Goal: Information Seeking & Learning: Learn about a topic

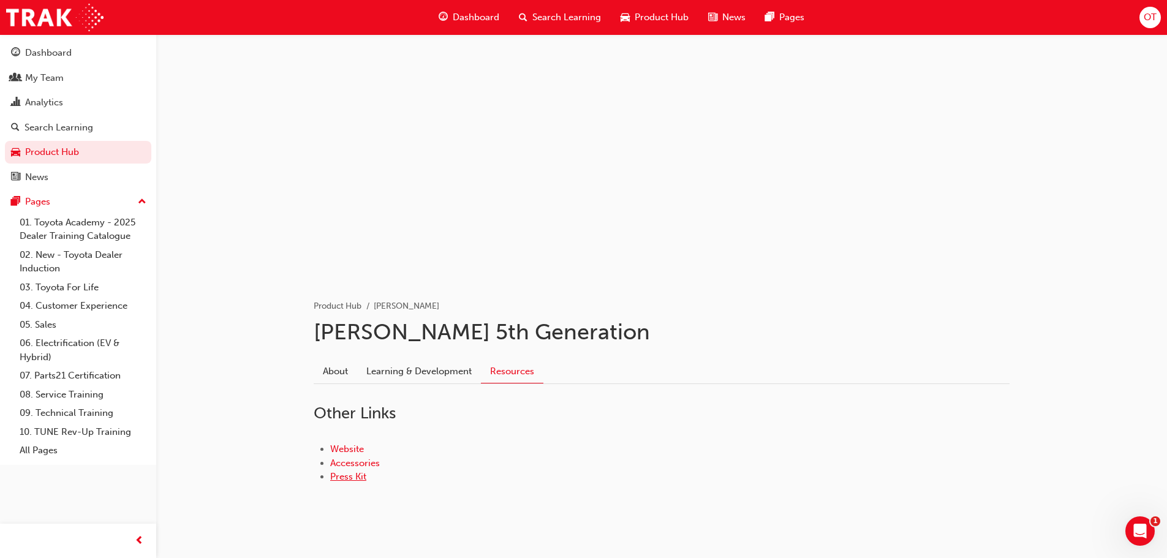
click at [358, 478] on link "Press Kit" at bounding box center [348, 476] width 36 height 11
click at [344, 376] on link "About" at bounding box center [336, 371] width 44 height 23
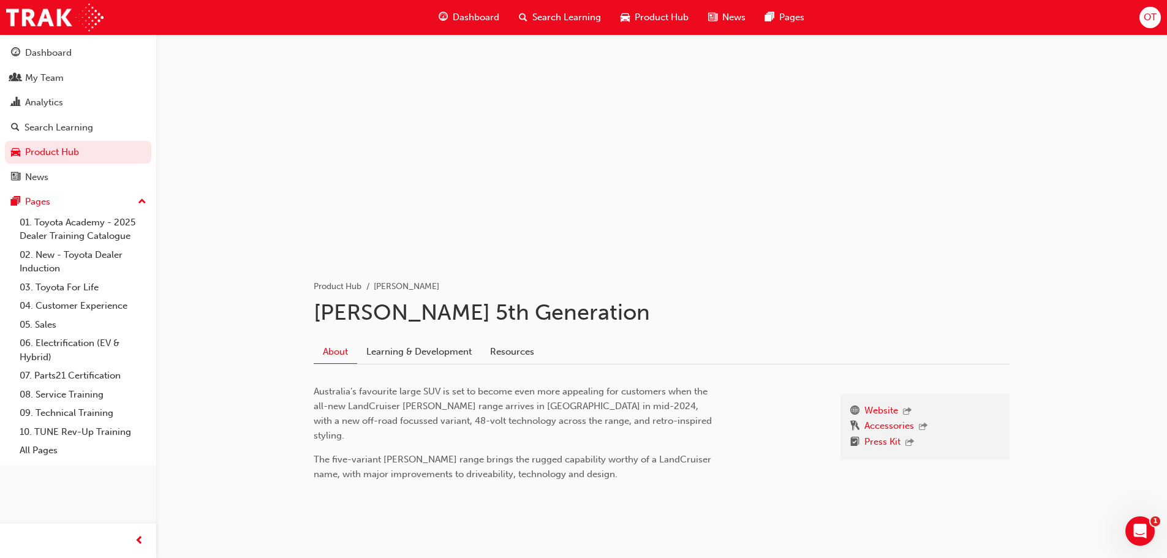
scroll to position [31, 0]
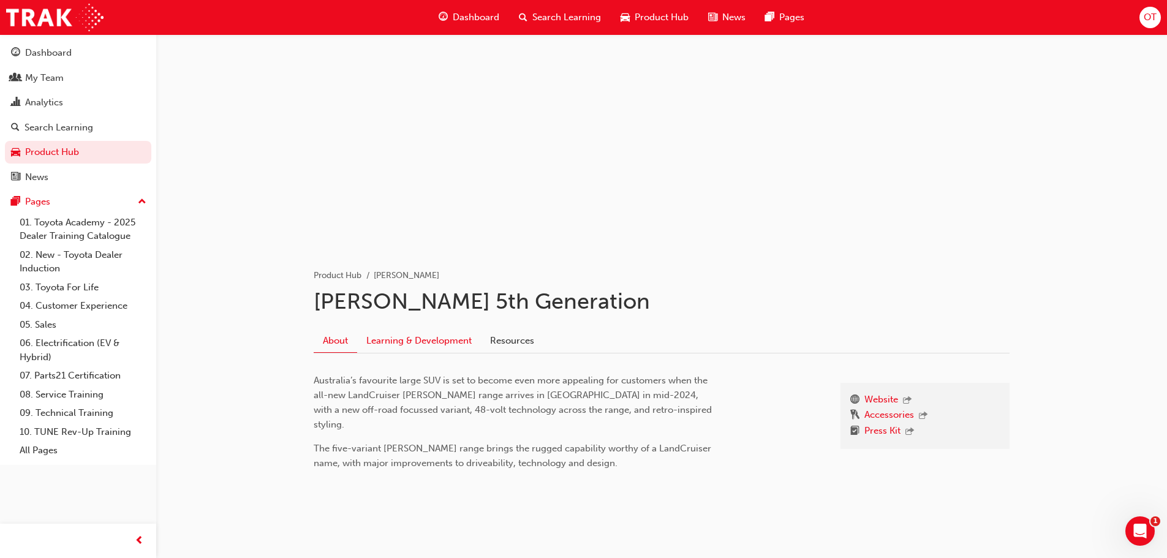
click at [382, 347] on link "Learning & Development" at bounding box center [419, 340] width 124 height 23
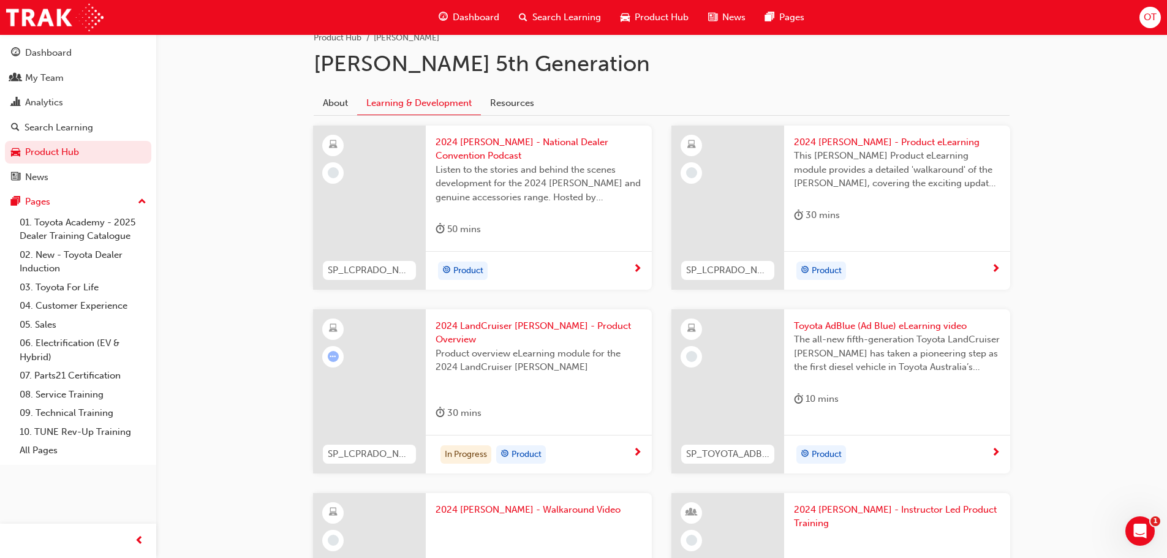
scroll to position [238, 0]
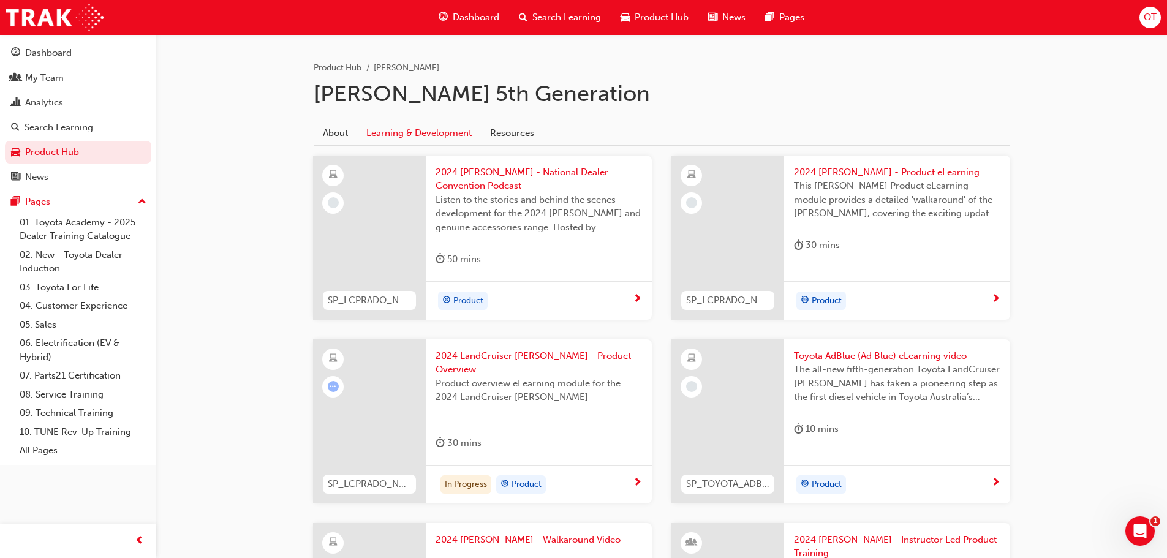
click at [978, 308] on div "Product" at bounding box center [892, 301] width 197 height 18
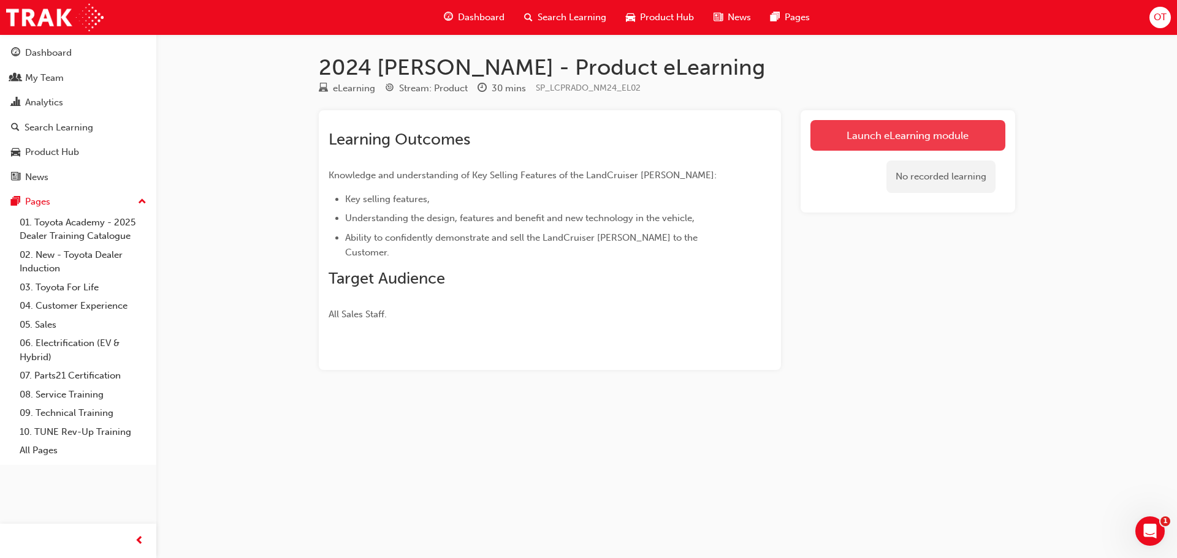
click at [926, 127] on link "Launch eLearning module" at bounding box center [907, 135] width 195 height 31
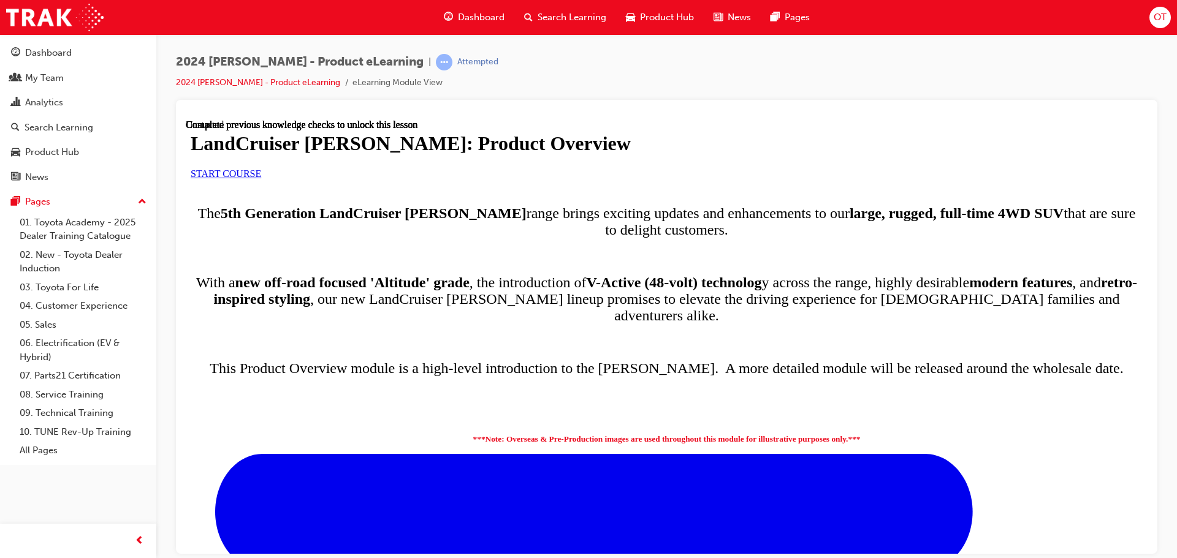
scroll to position [26, 0]
click at [261, 178] on span "START COURSE" at bounding box center [226, 173] width 70 height 10
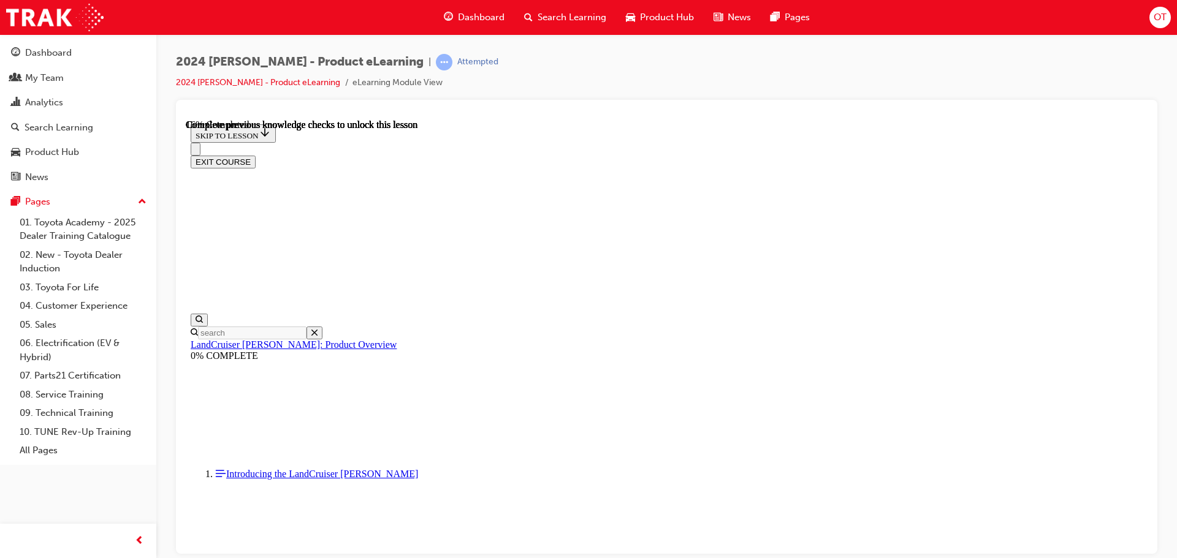
scroll to position [798, 0]
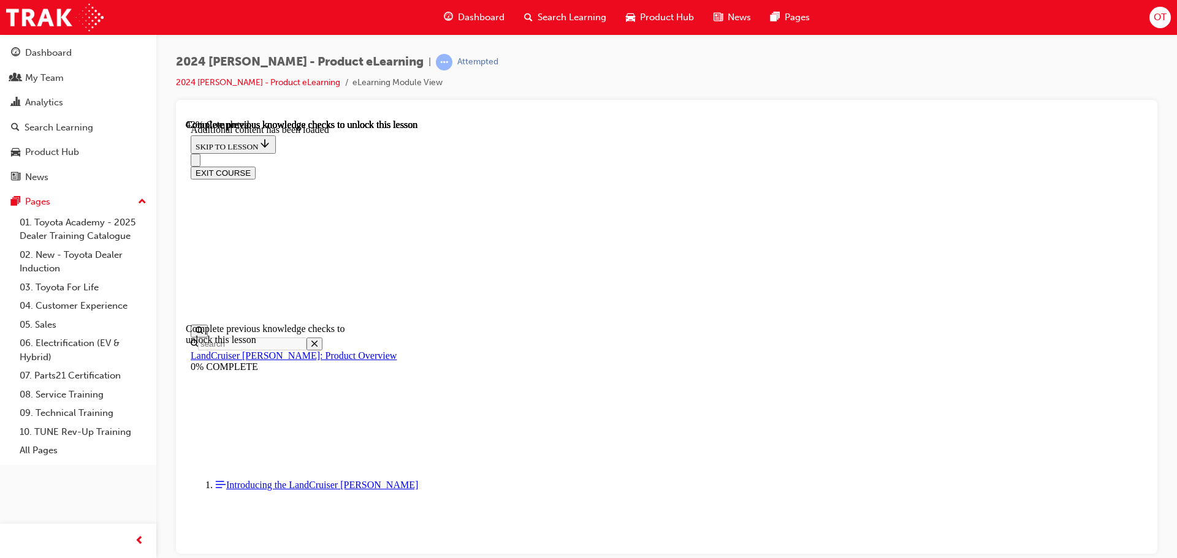
scroll to position [1572, 0]
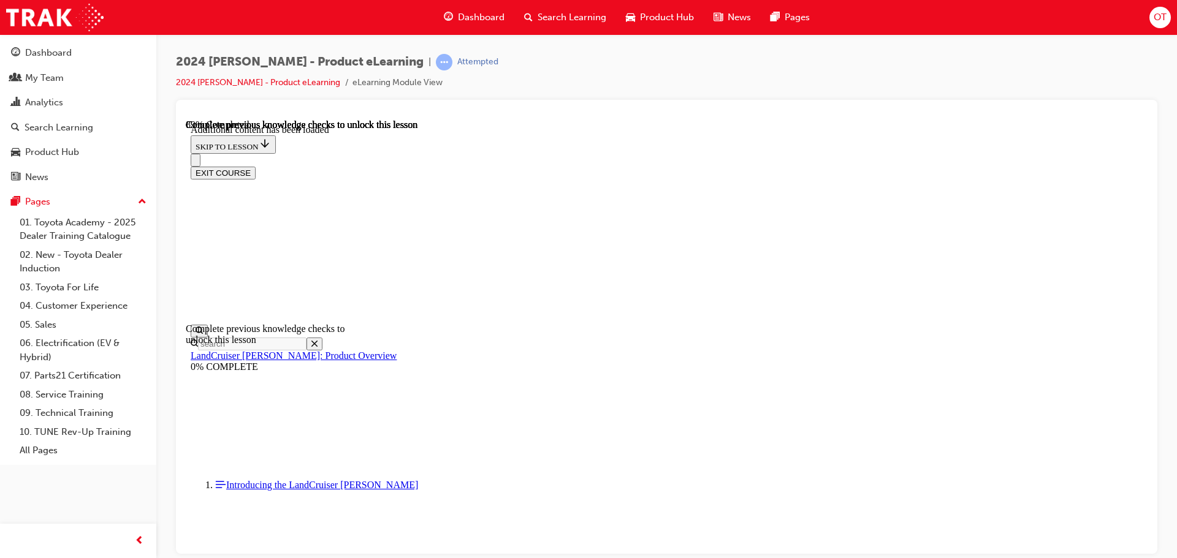
radio input "true"
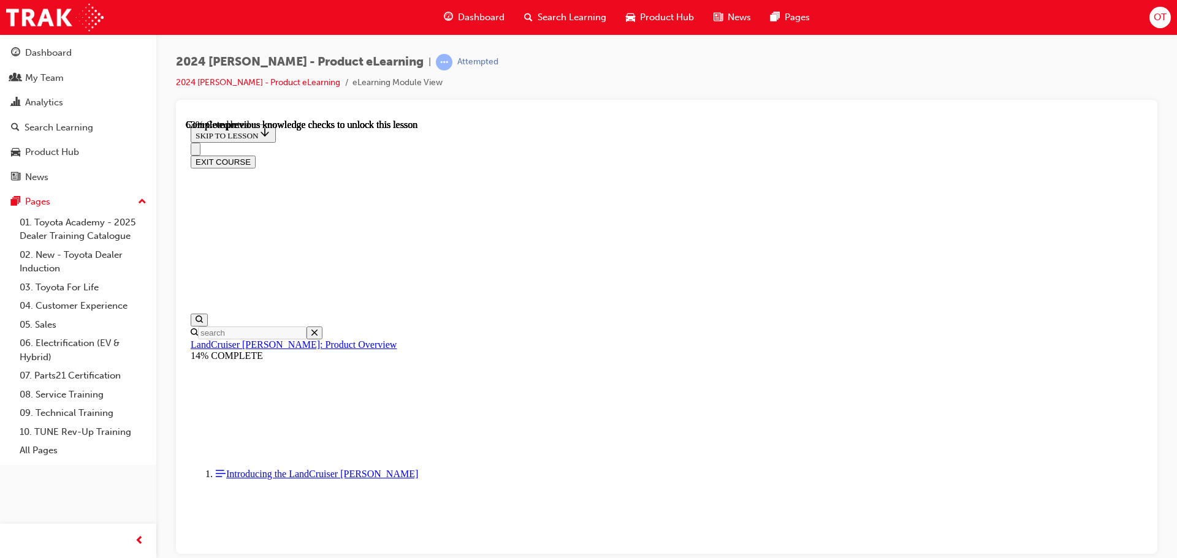
scroll to position [1770, 0]
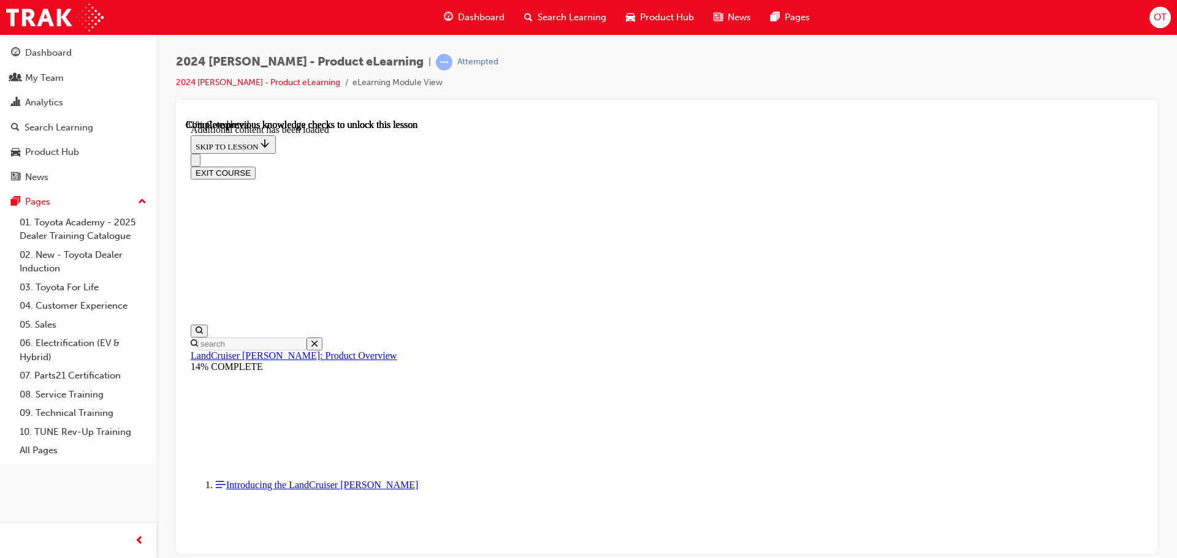
scroll to position [2134, 0]
radio input "true"
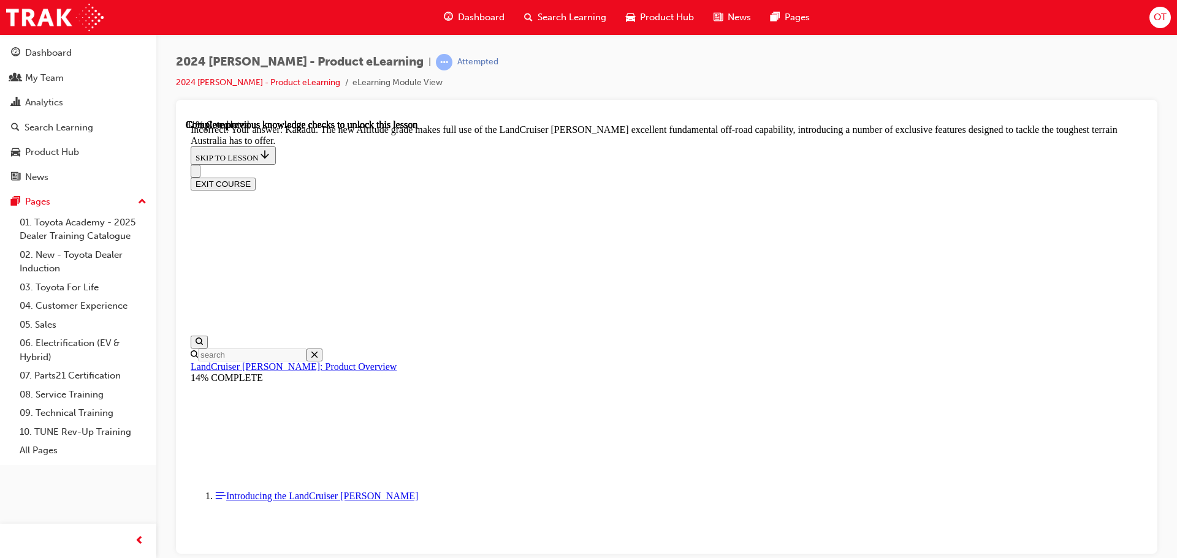
scroll to position [2439, 0]
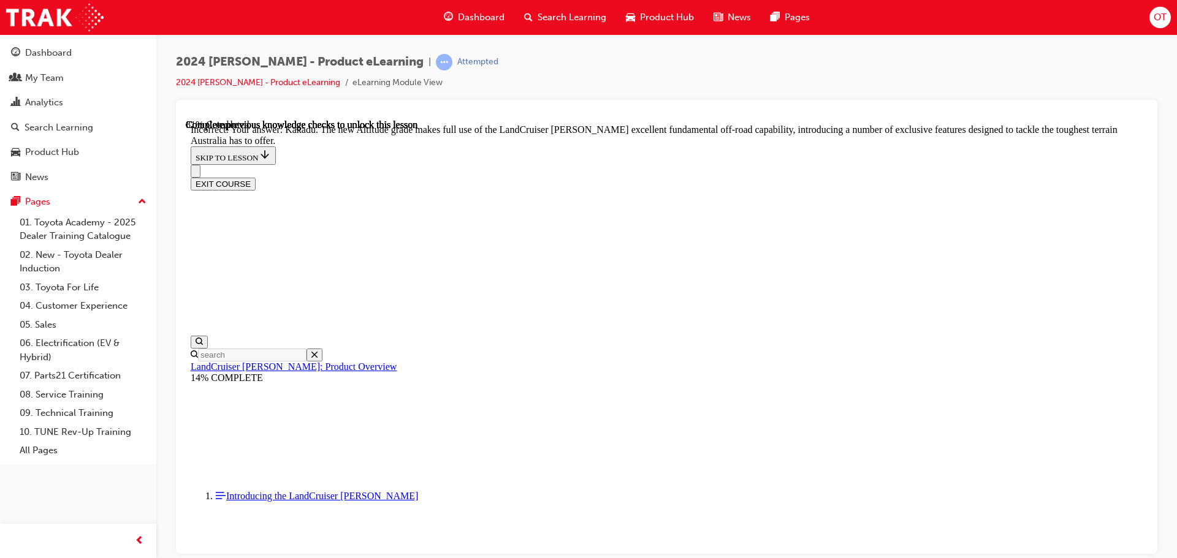
radio input "true"
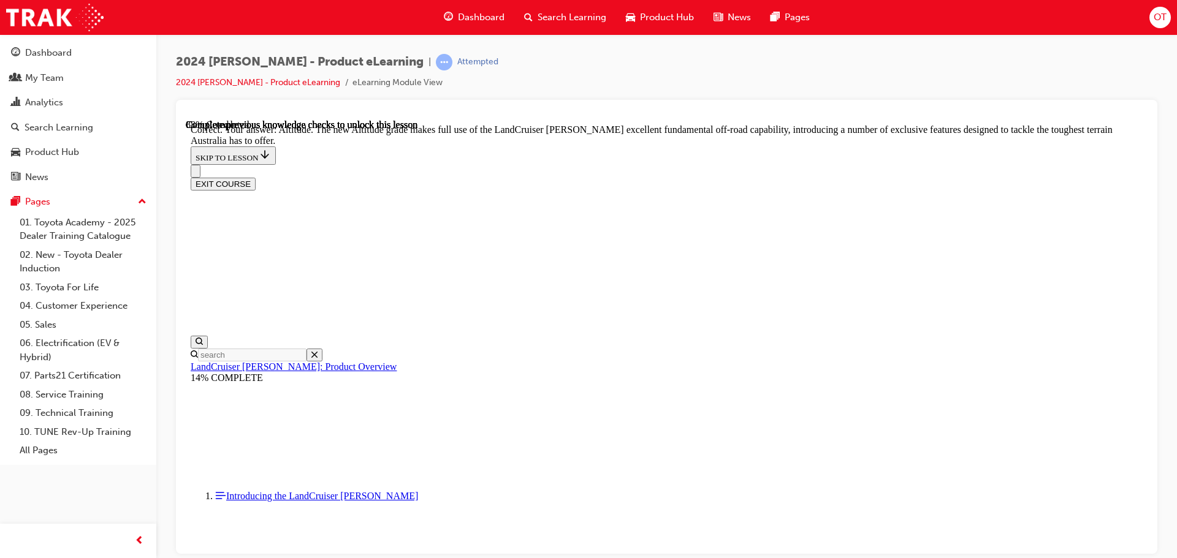
checkbox input "true"
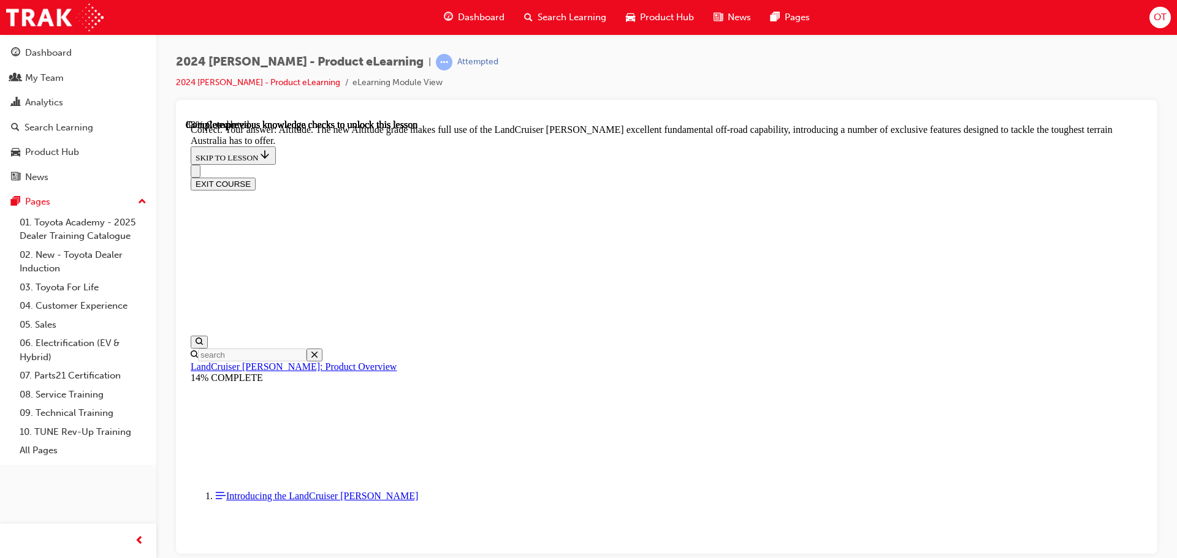
drag, startPoint x: 715, startPoint y: 411, endPoint x: 701, endPoint y: 409, distance: 14.1
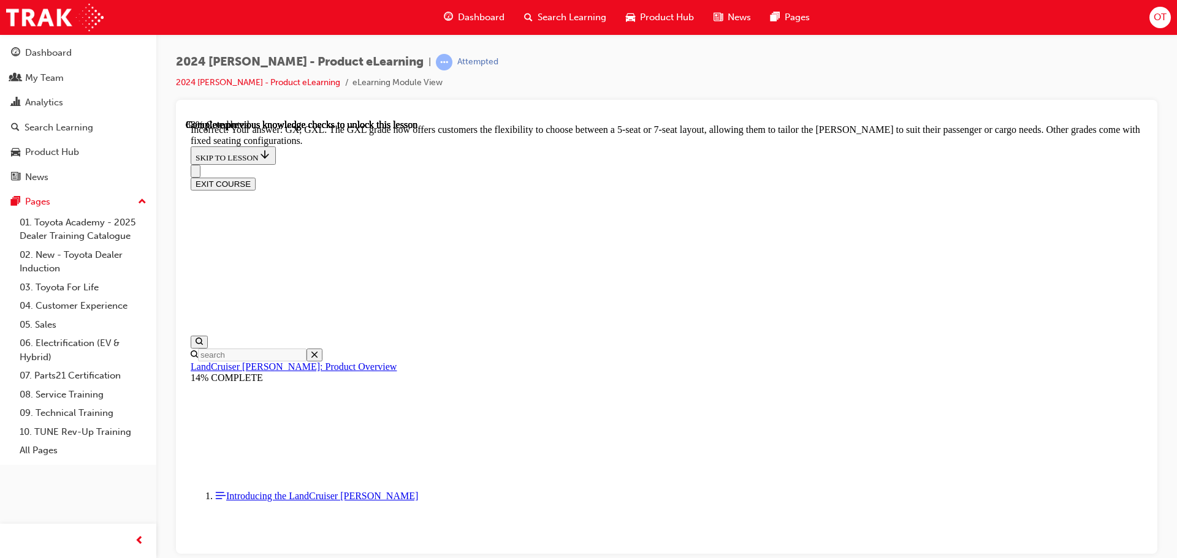
checkbox input "false"
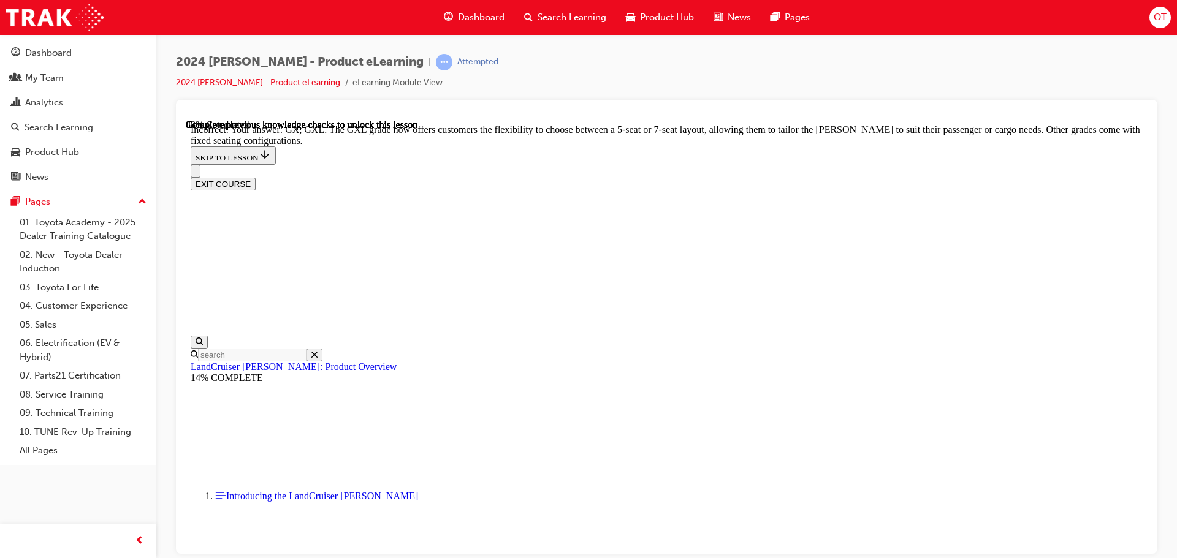
checkbox input "true"
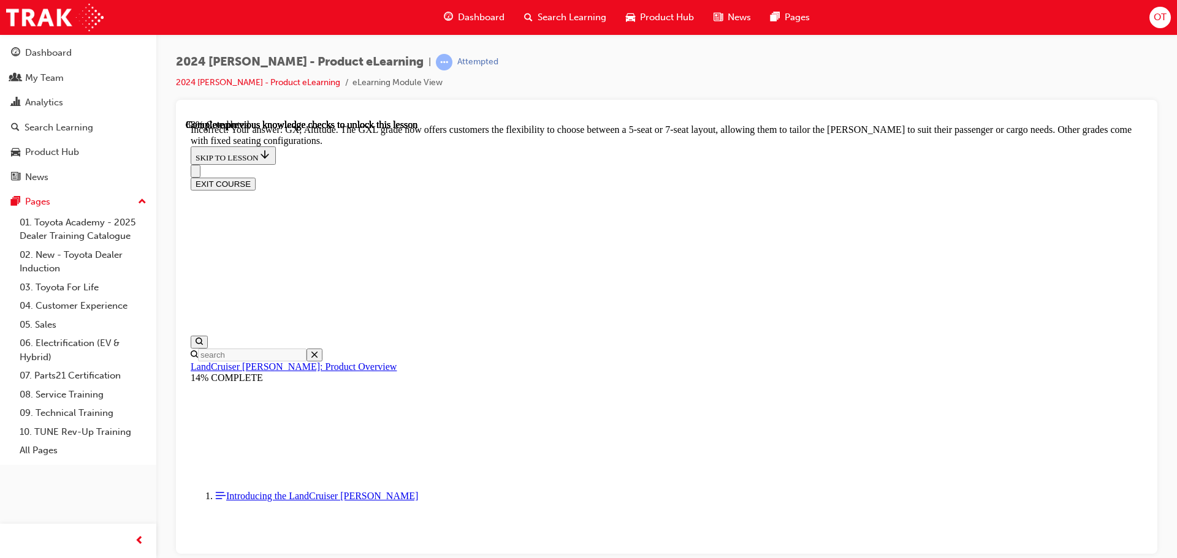
checkbox input "true"
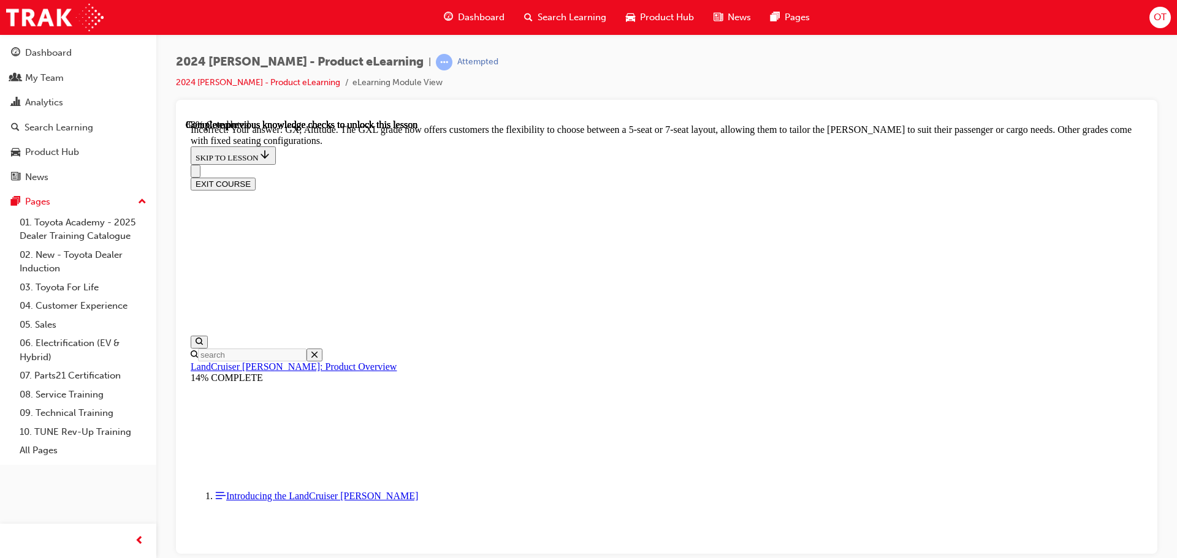
checkbox input "false"
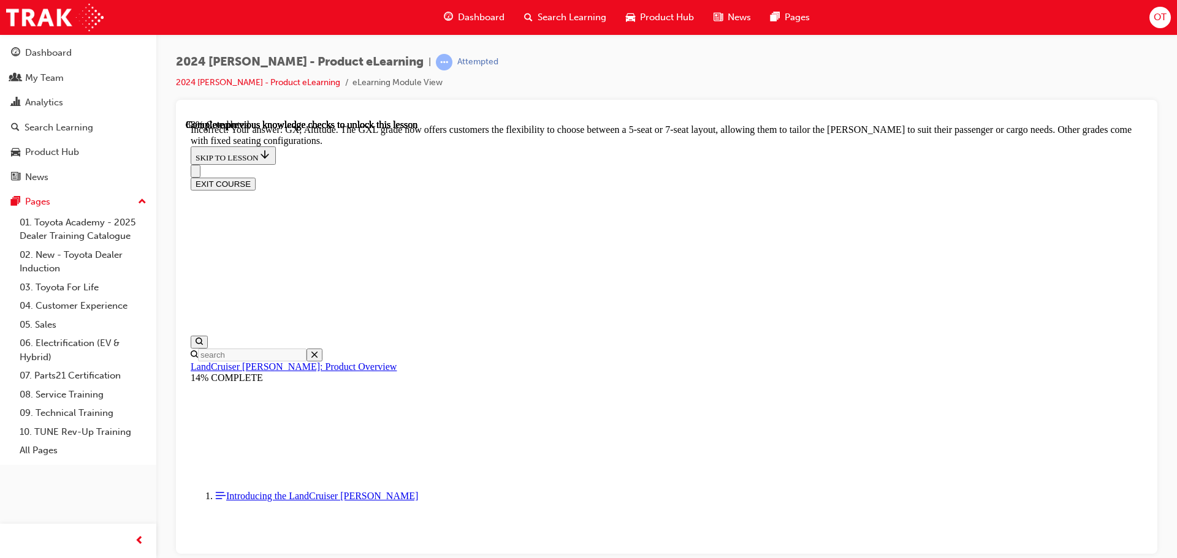
drag, startPoint x: 792, startPoint y: 461, endPoint x: 795, endPoint y: 468, distance: 7.8
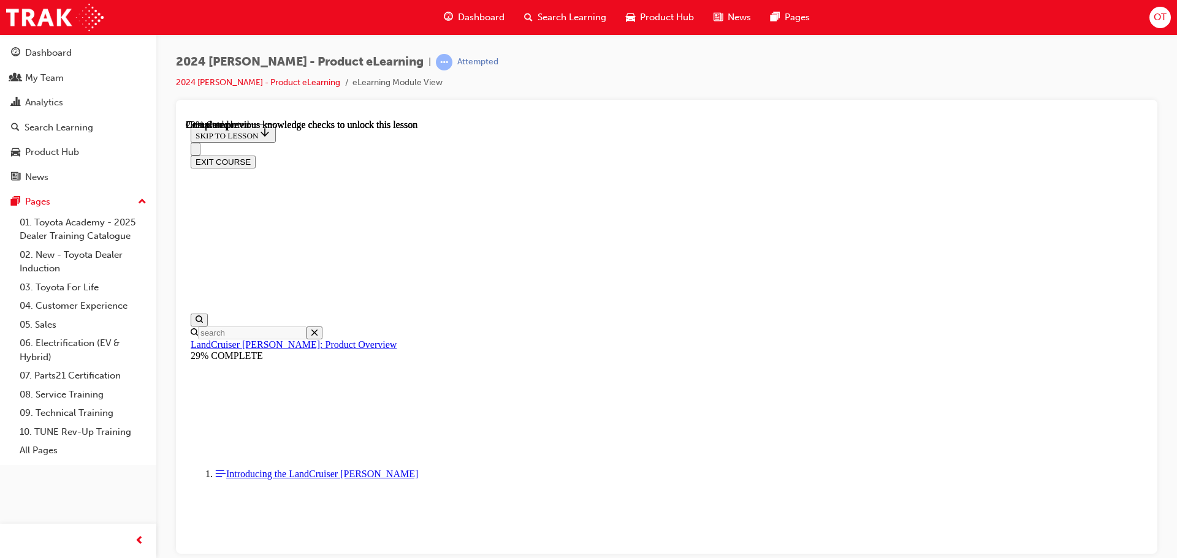
scroll to position [859, 0]
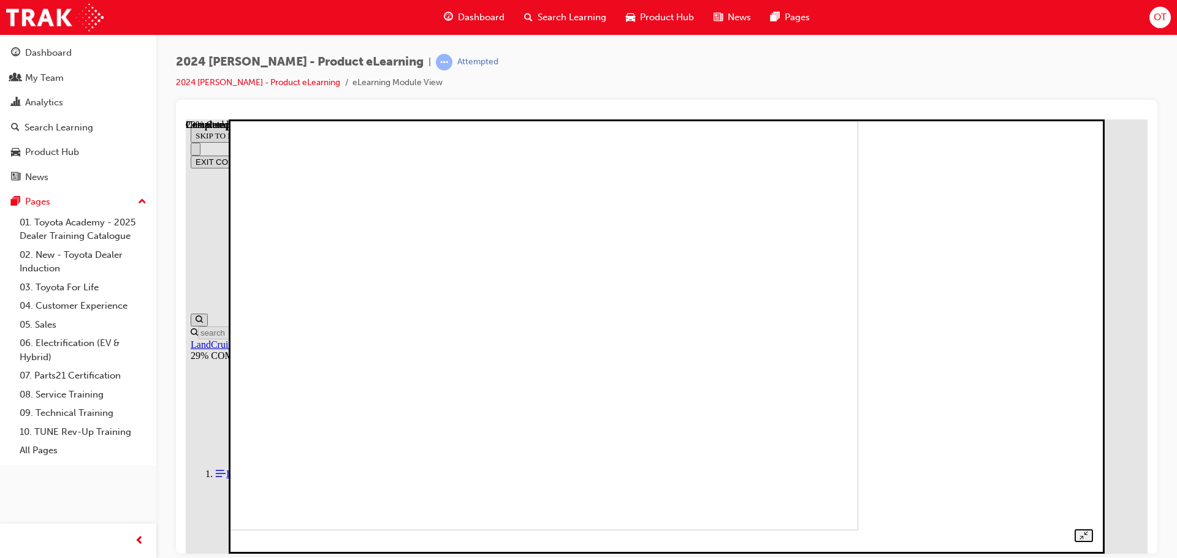
click at [858, 247] on img at bounding box center [441, 313] width 834 height 434
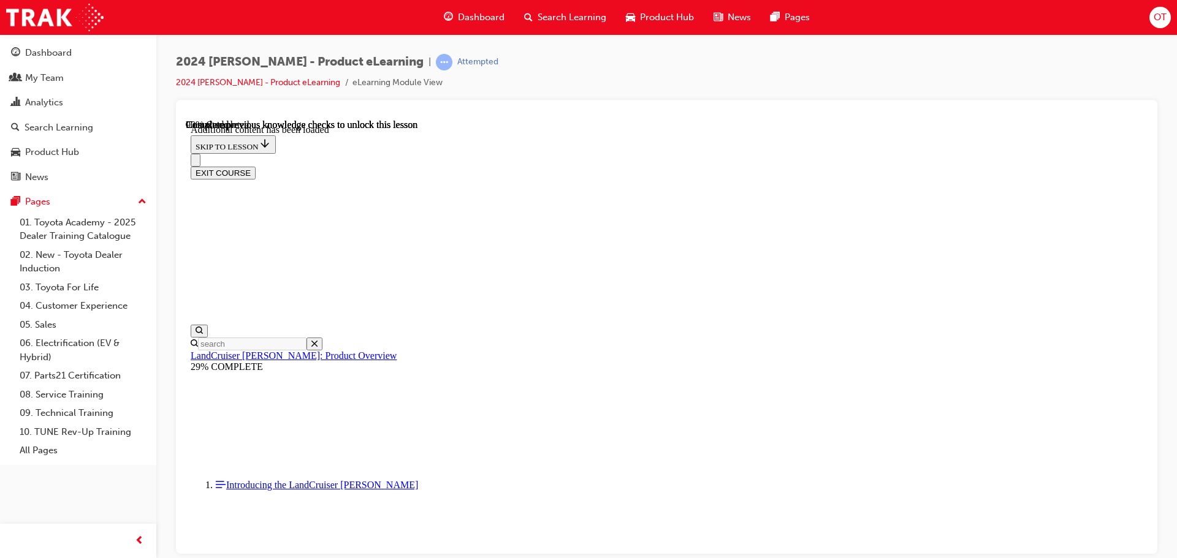
scroll to position [3096, 0]
radio input "true"
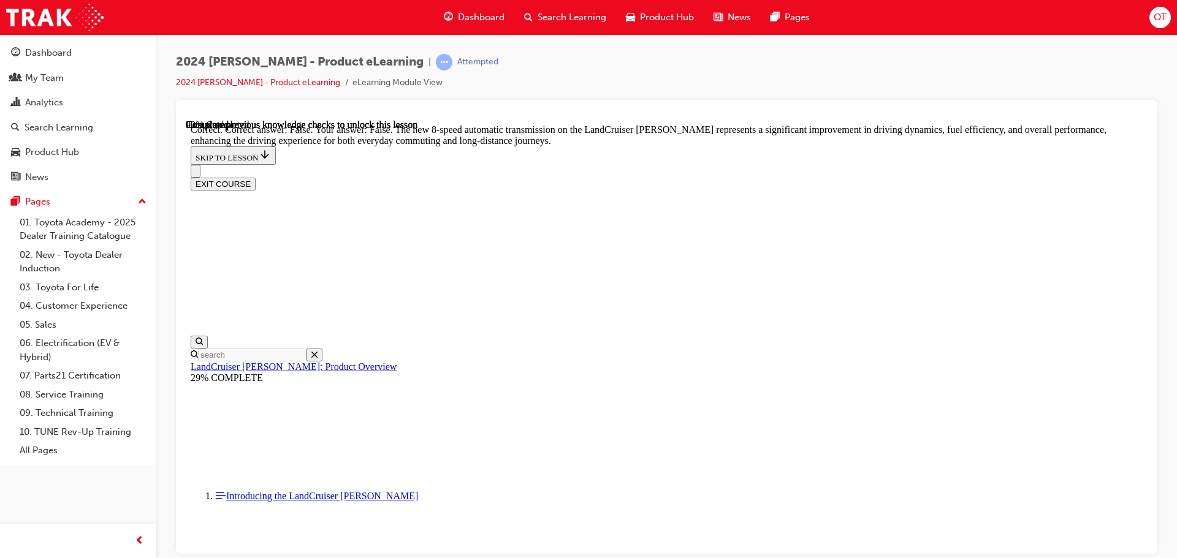
scroll to position [3709, 0]
radio input "true"
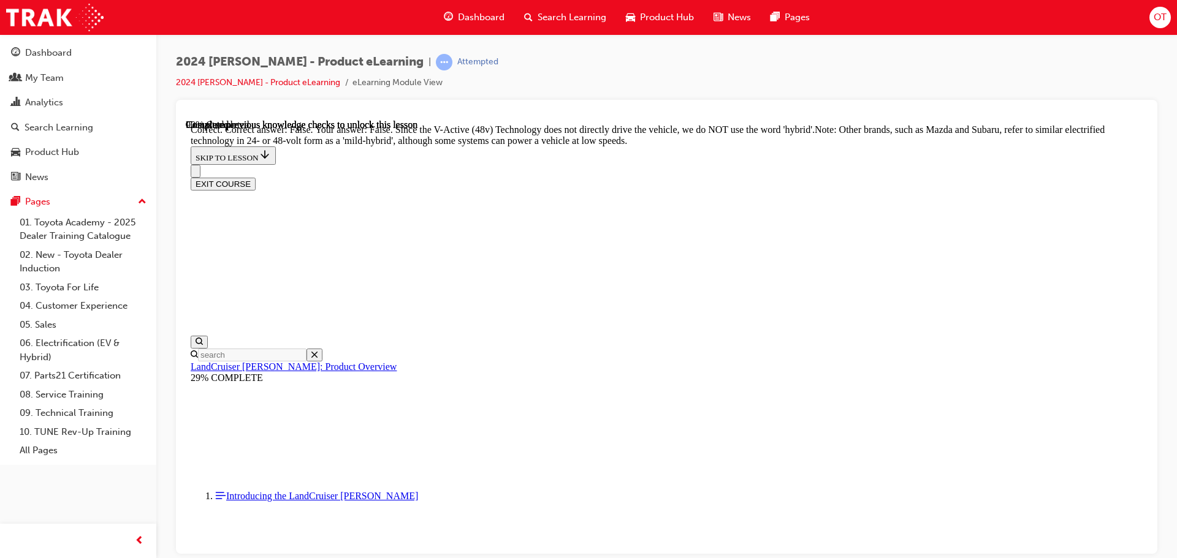
scroll to position [4199, 0]
radio input "true"
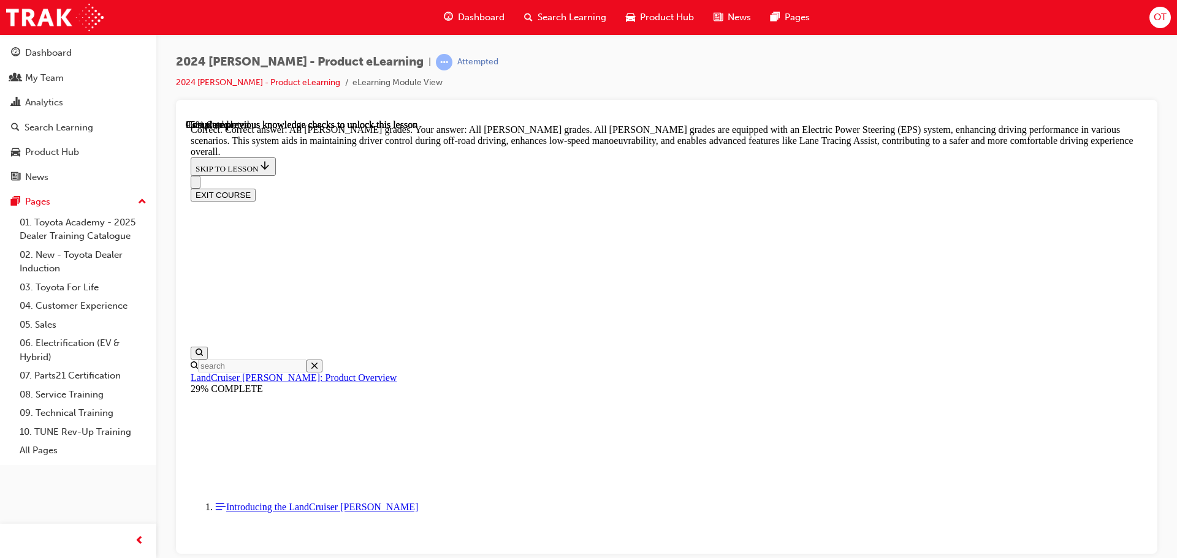
scroll to position [4567, 0]
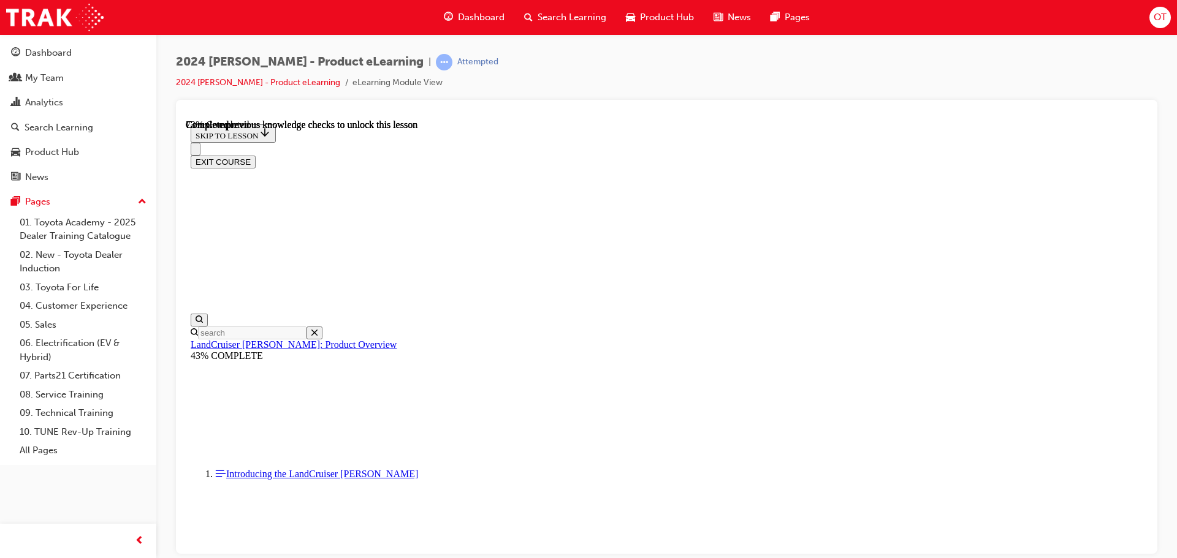
scroll to position [3555, 0]
drag, startPoint x: 983, startPoint y: 286, endPoint x: 982, endPoint y: 277, distance: 8.7
drag, startPoint x: 982, startPoint y: 277, endPoint x: 949, endPoint y: 301, distance: 41.7
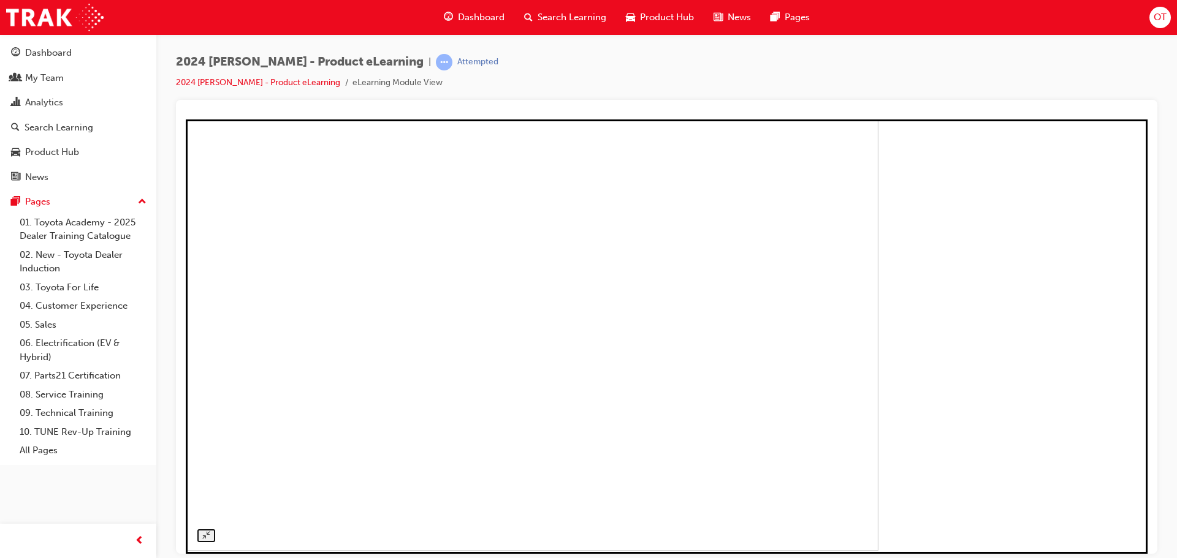
click at [878, 291] on img at bounding box center [398, 333] width 960 height 434
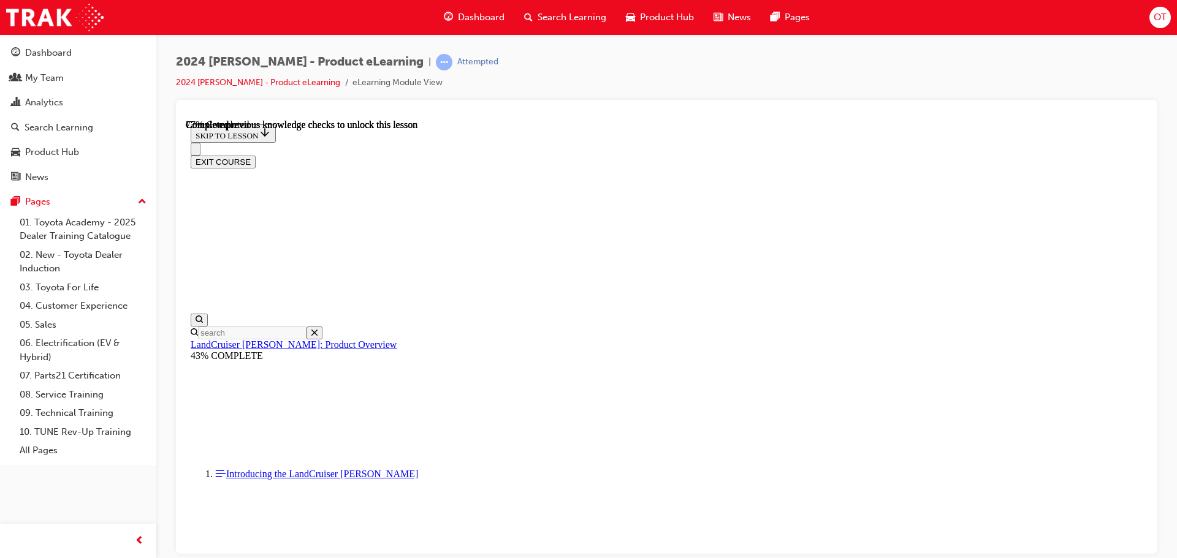
scroll to position [3957, 0]
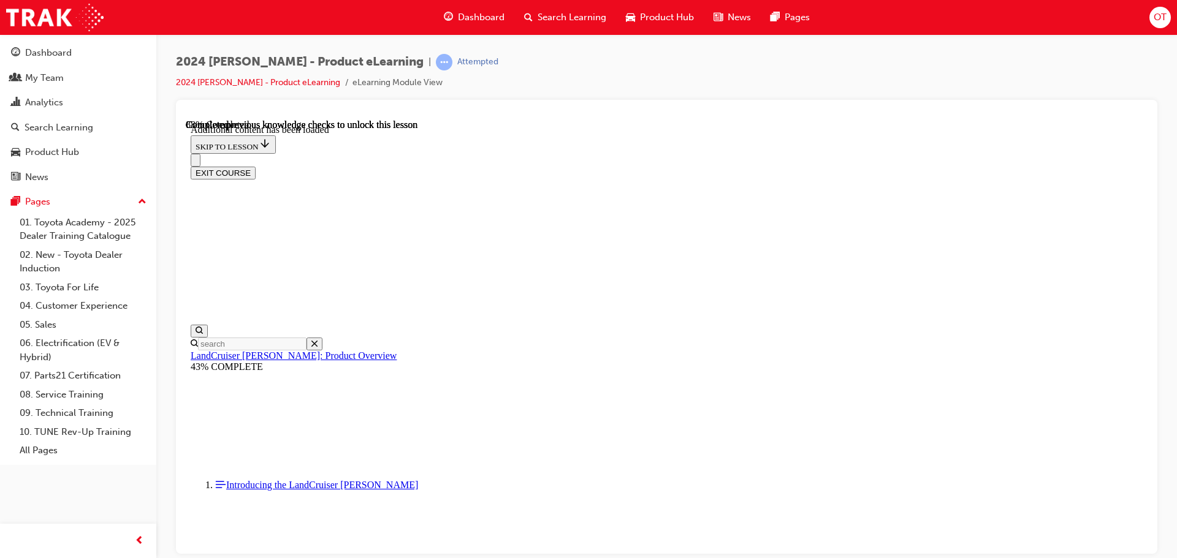
scroll to position [4261, 0]
checkbox input "true"
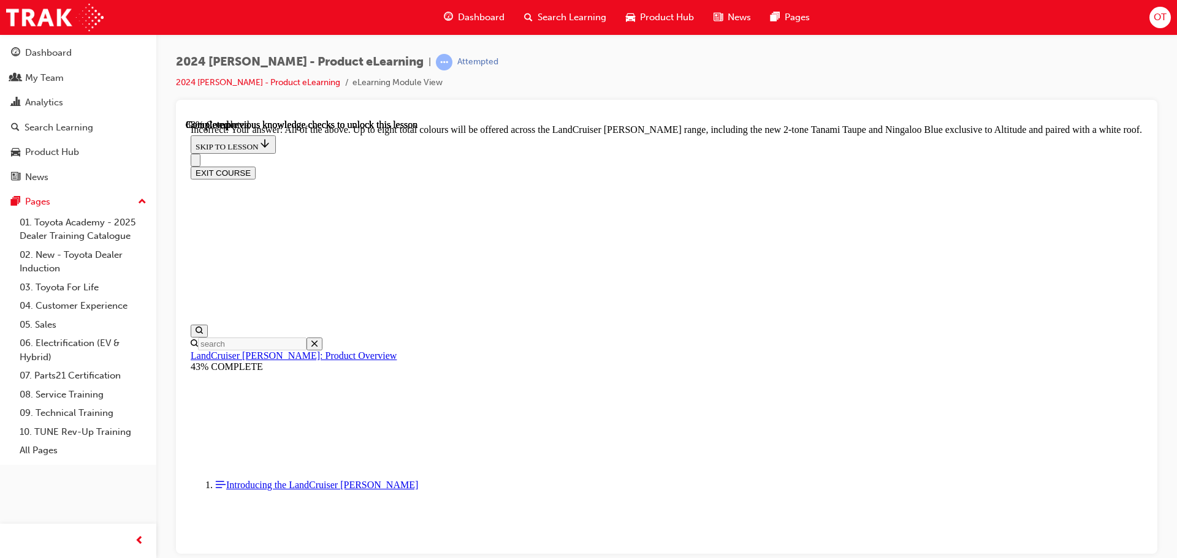
scroll to position [4441, 0]
checkbox input "true"
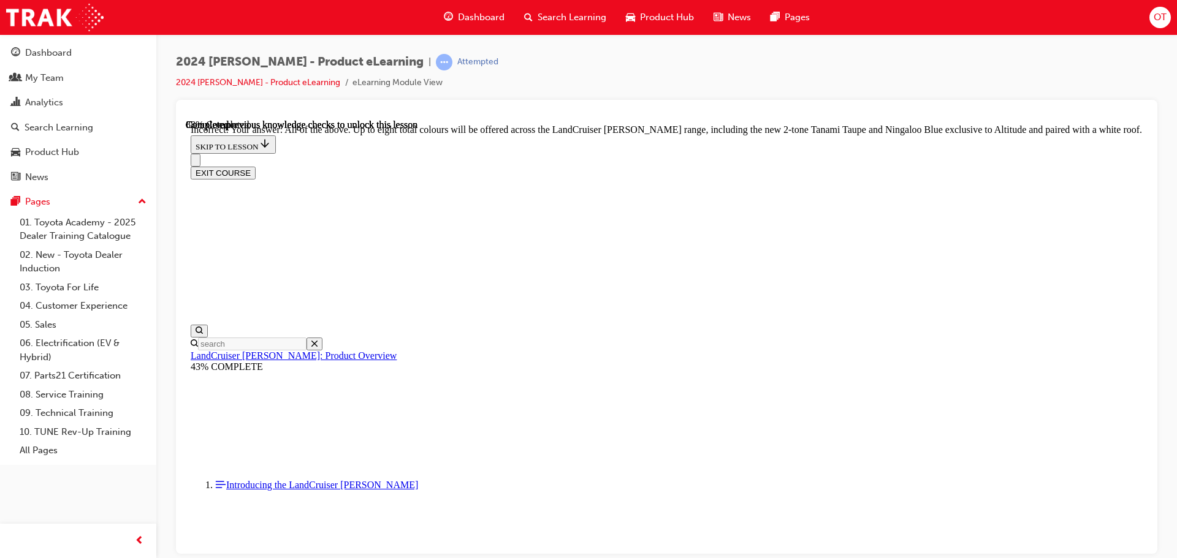
checkbox input "true"
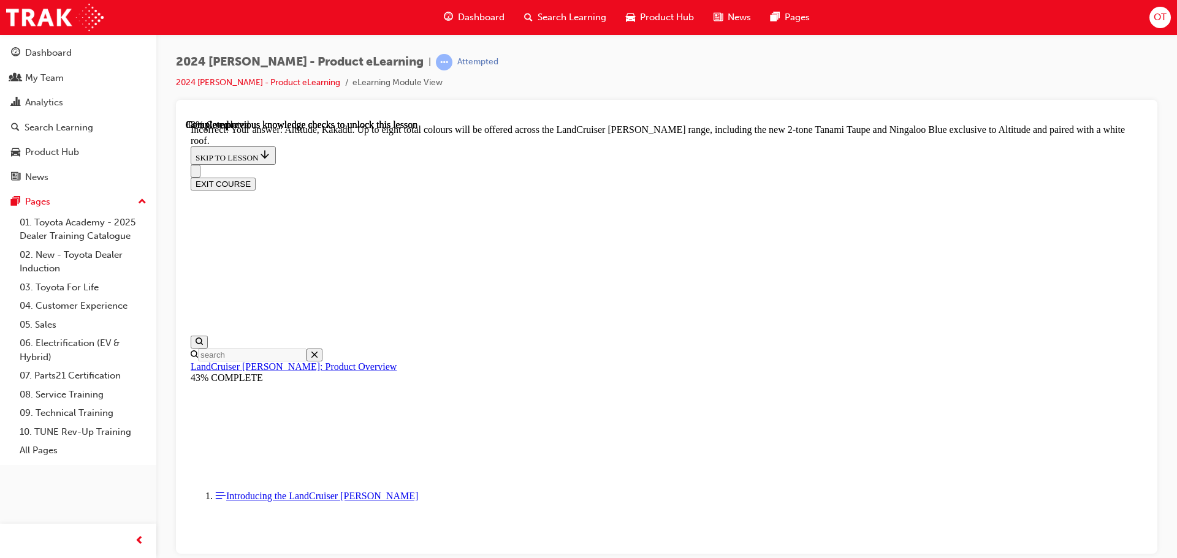
scroll to position [4612, 0]
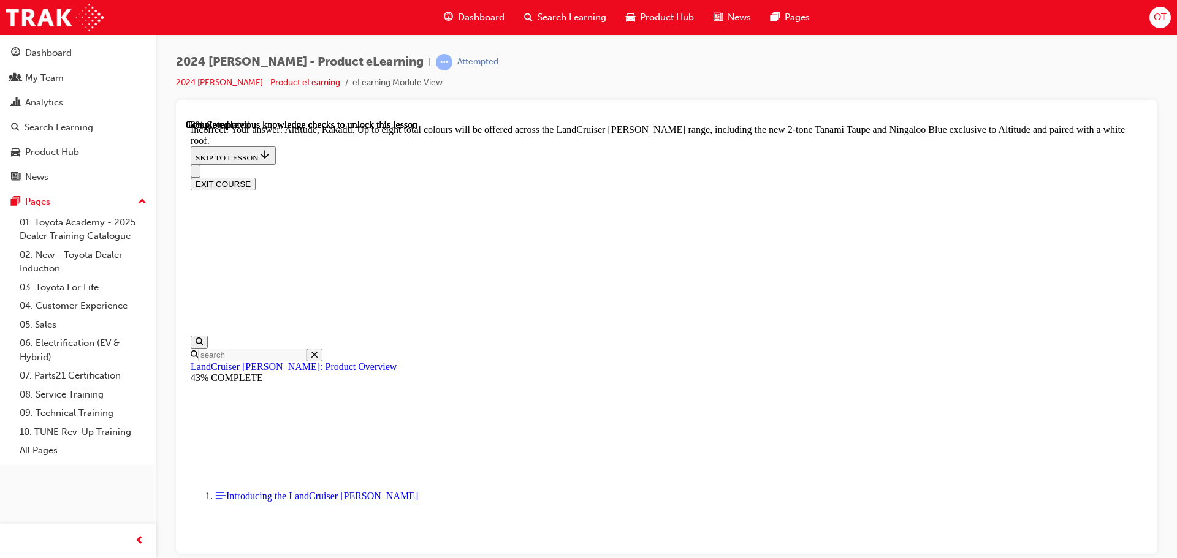
checkbox input "false"
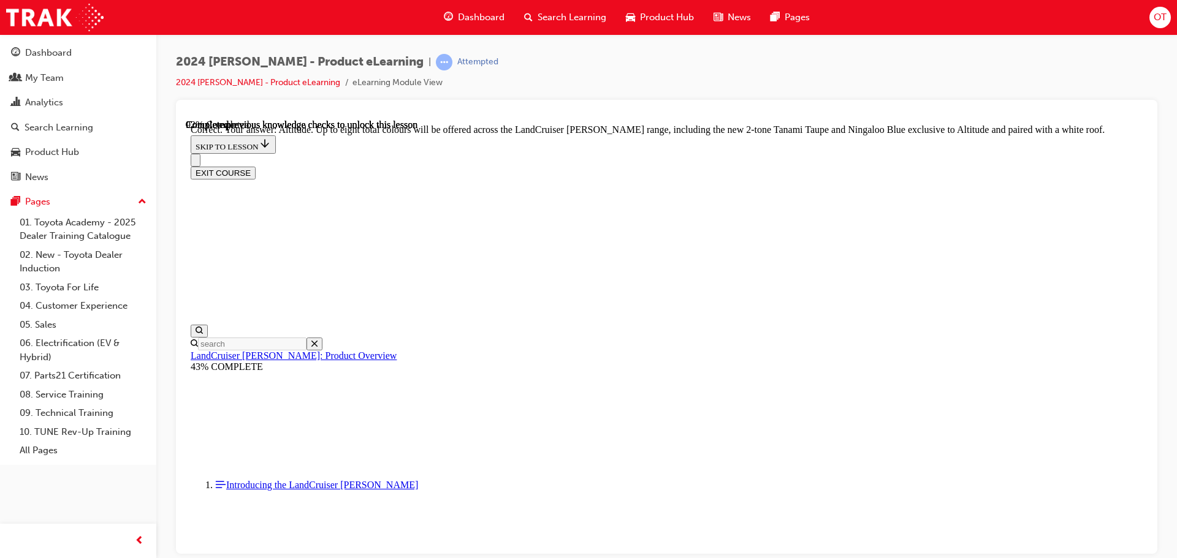
scroll to position [5115, 0]
checkbox input "true"
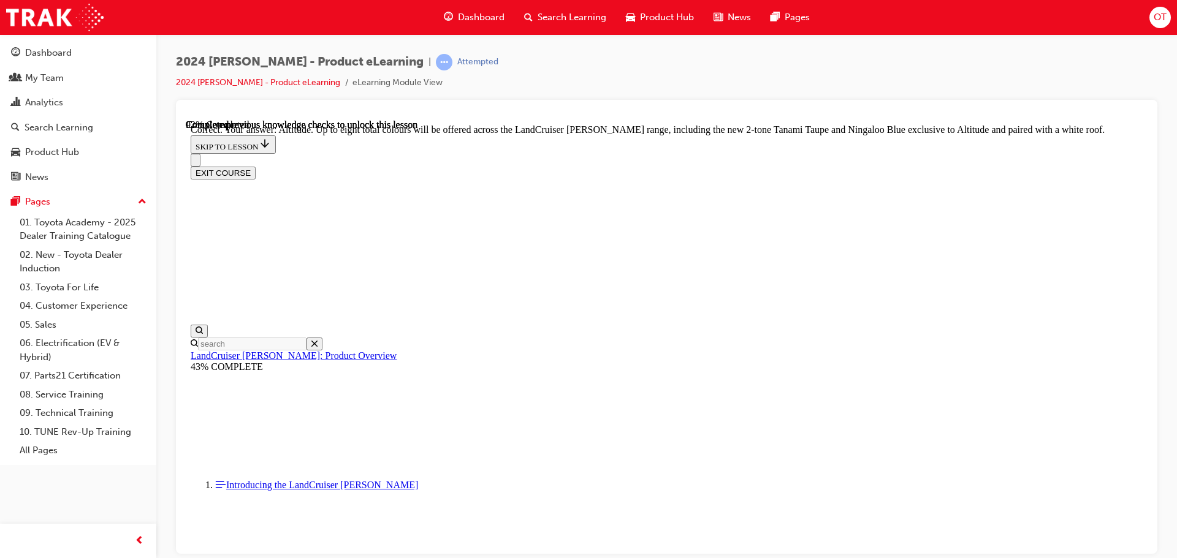
checkbox input "true"
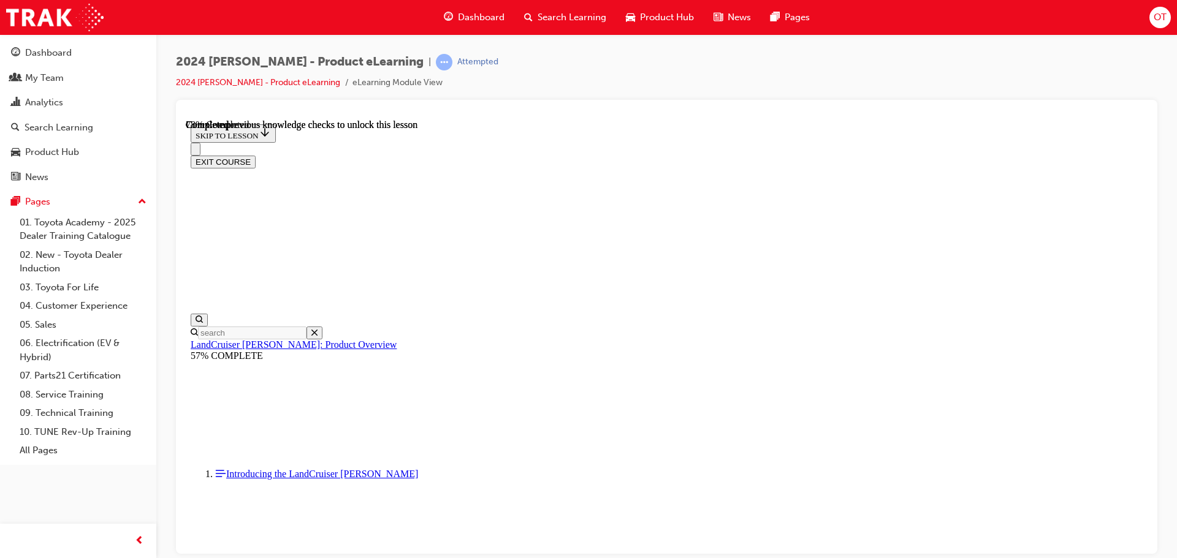
scroll to position [2870, 0]
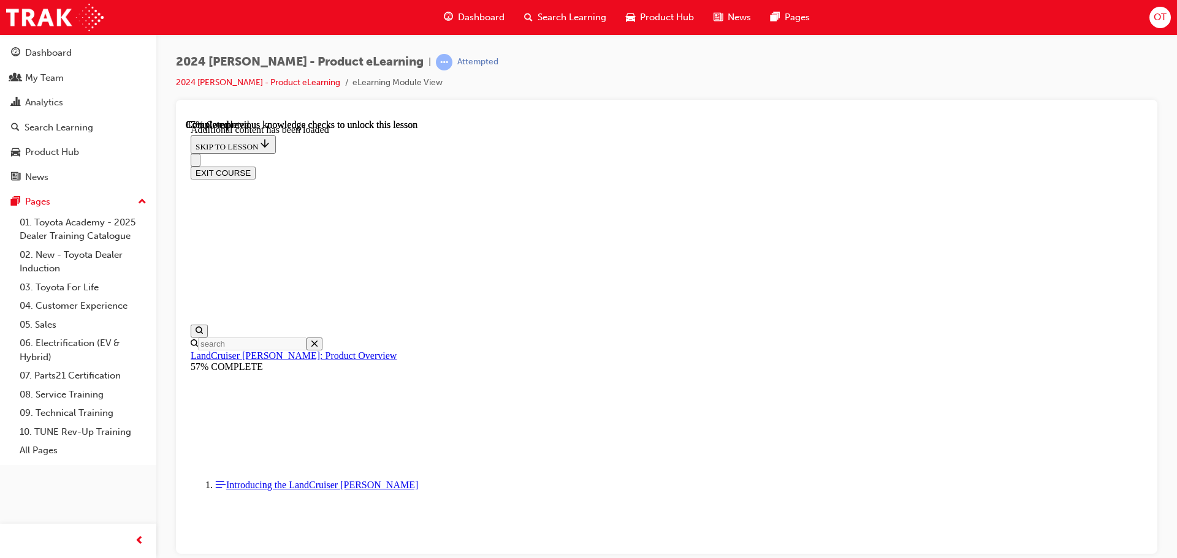
scroll to position [3173, 0]
radio input "true"
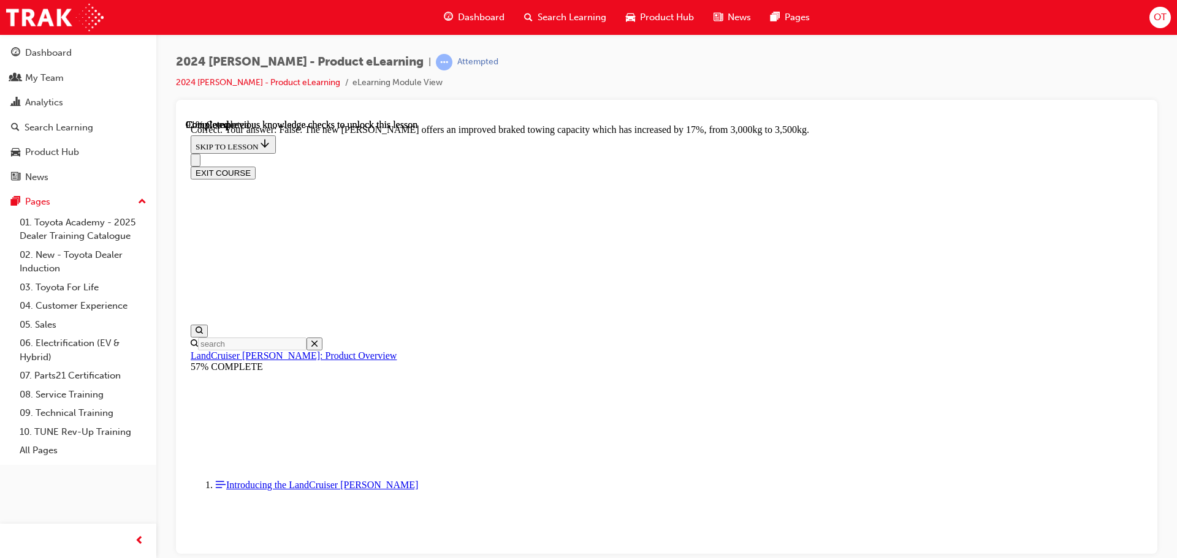
scroll to position [3725, 0]
radio input "true"
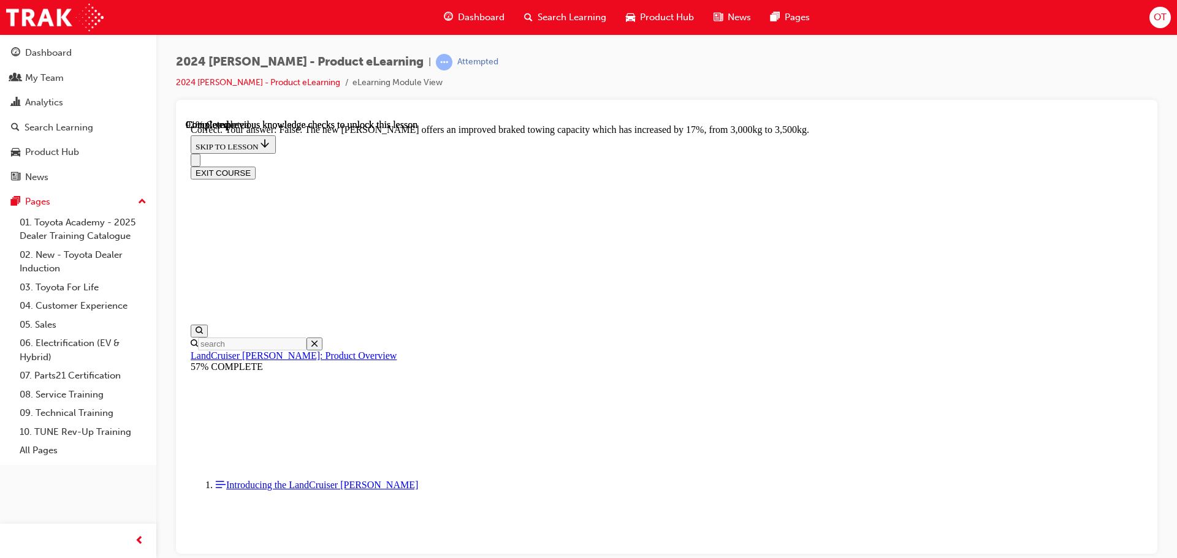
radio input "true"
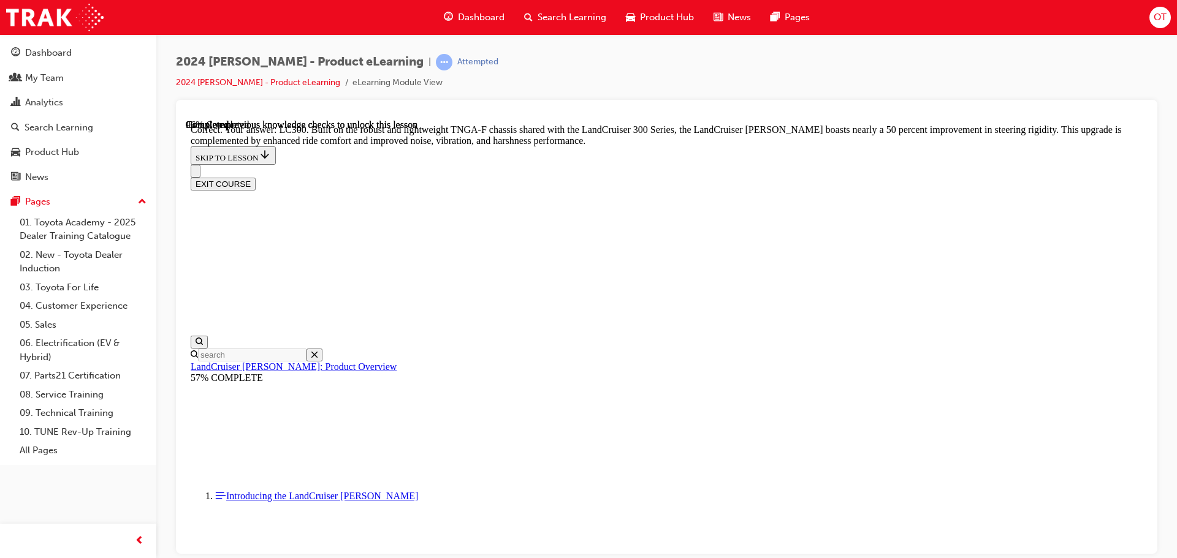
scroll to position [4018, 0]
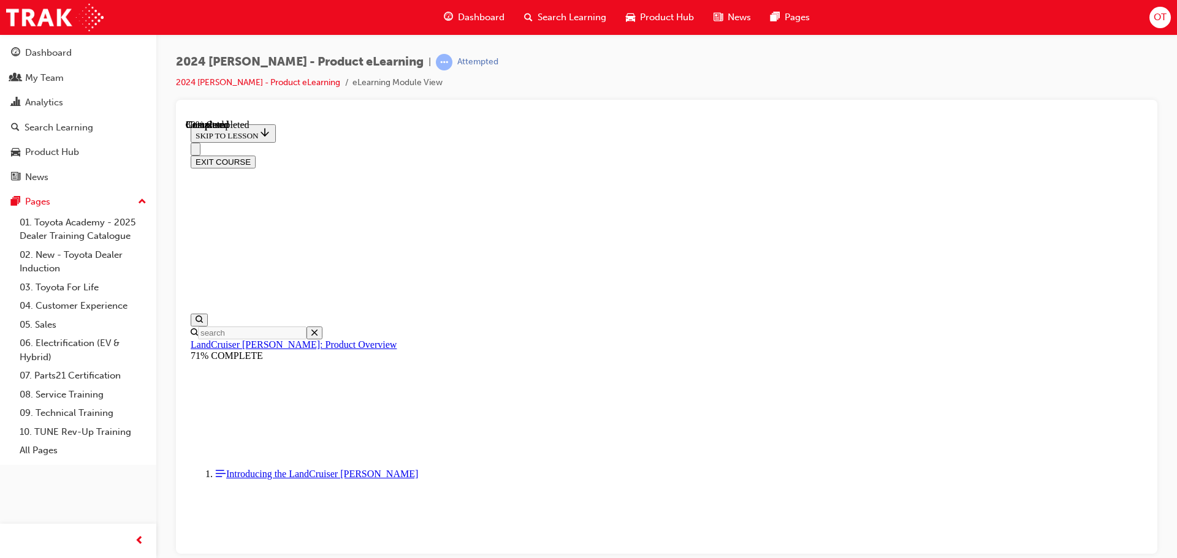
scroll to position [1370, 0]
click at [256, 155] on button "EXIT COURSE" at bounding box center [223, 161] width 65 height 13
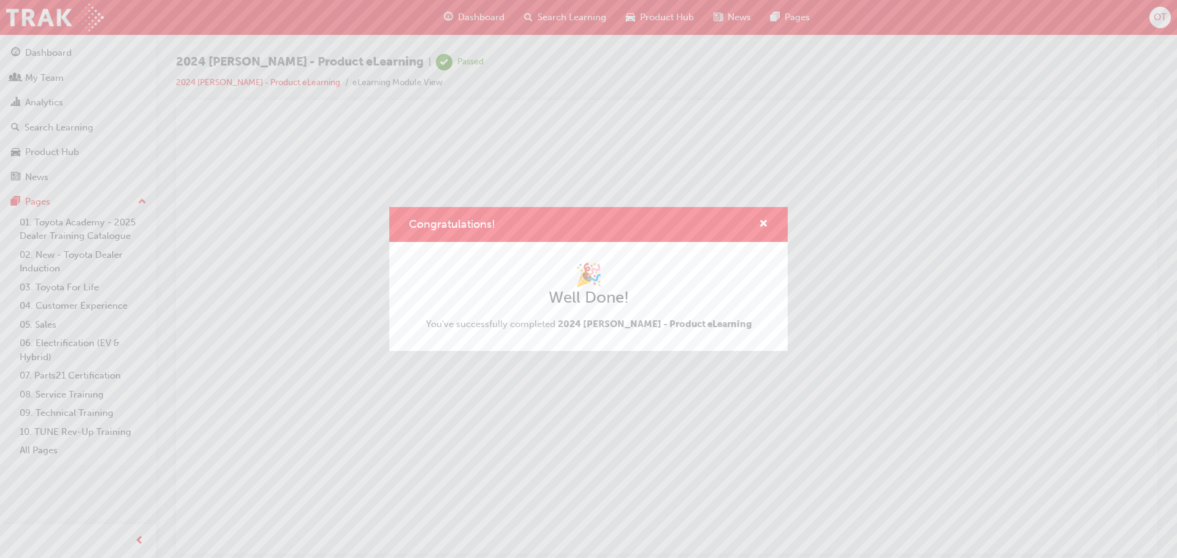
scroll to position [0, 0]
click at [232, 104] on div "Congratulations! 🎉 Well Done! You've successfully completed 2024 [PERSON_NAME] …" at bounding box center [588, 279] width 1177 height 558
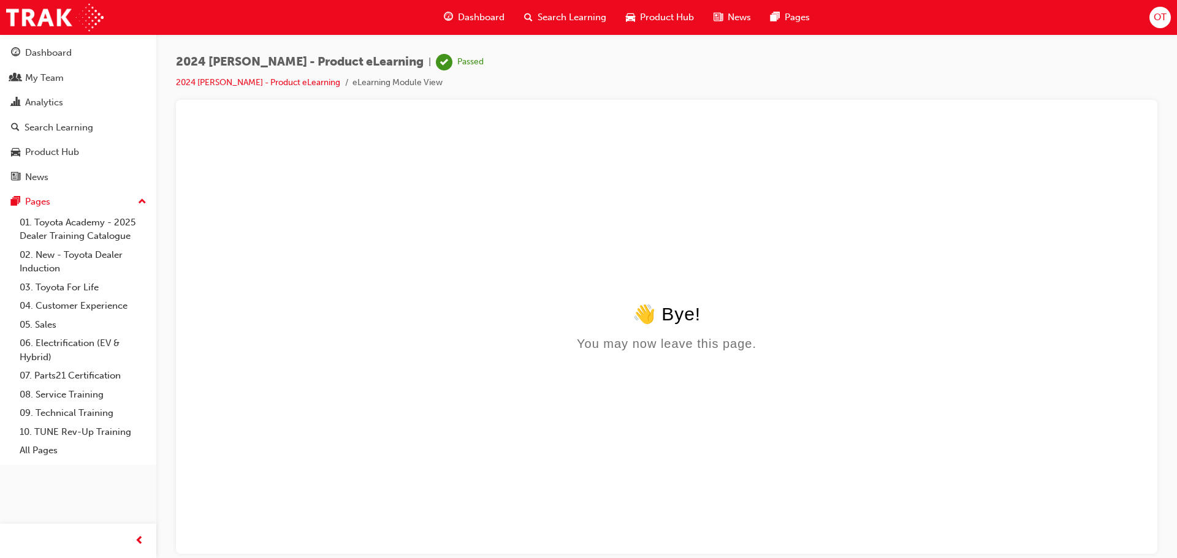
click at [725, 78] on div "2024 [PERSON_NAME] - Product eLearning | Passed 2024 [PERSON_NAME] - Product eL…" at bounding box center [666, 77] width 981 height 46
click at [282, 84] on link "2024 [PERSON_NAME] - Product eLearning" at bounding box center [258, 82] width 164 height 10
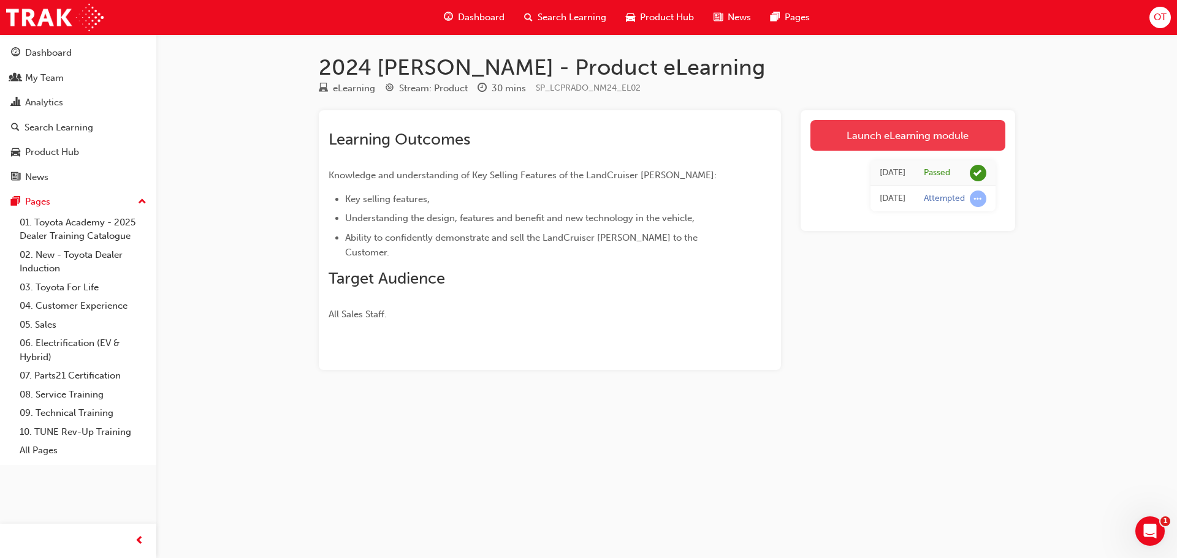
click at [843, 129] on link "Launch eLearning module" at bounding box center [907, 135] width 195 height 31
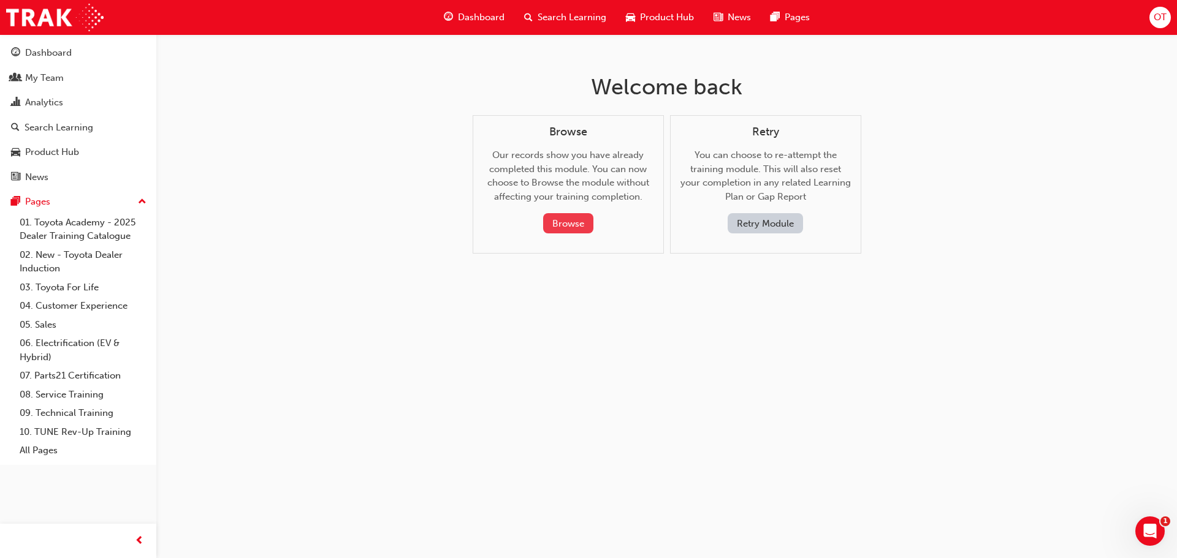
click at [577, 222] on button "Browse" at bounding box center [568, 223] width 50 height 20
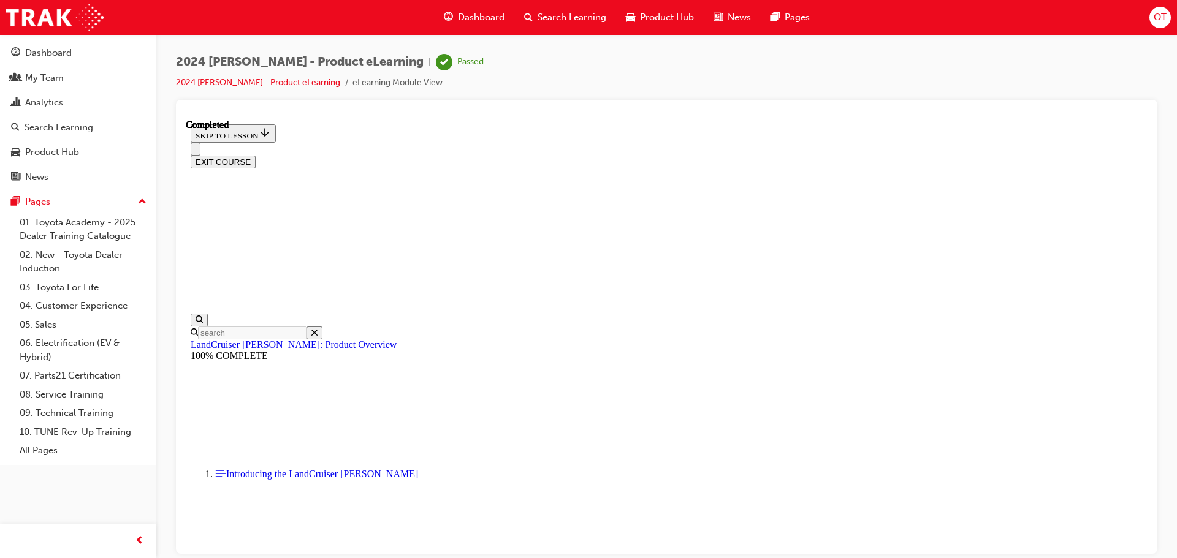
scroll to position [308, 0]
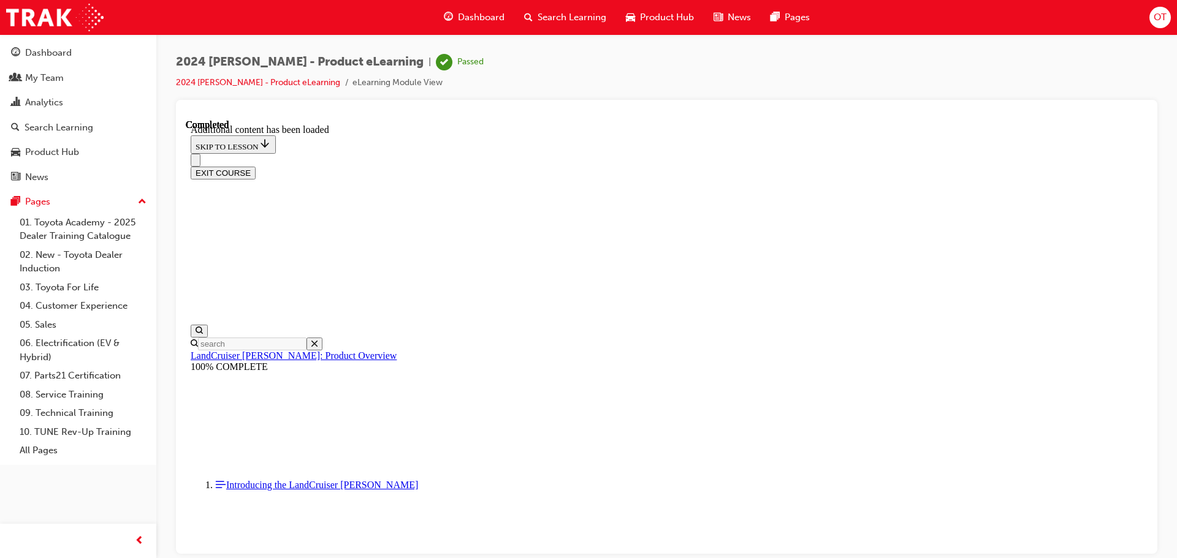
scroll to position [859, 0]
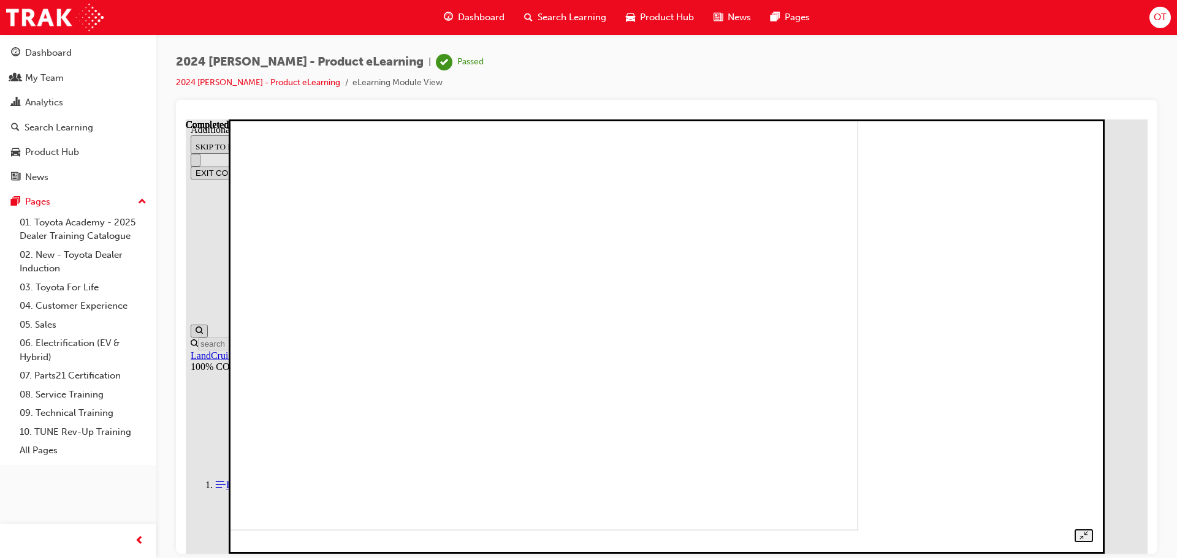
click at [639, 63] on div "2024 [PERSON_NAME] - Product eLearning | Passed 2024 [PERSON_NAME] - Product eL…" at bounding box center [666, 77] width 981 height 46
